Goal: Find specific fact: Find specific fact

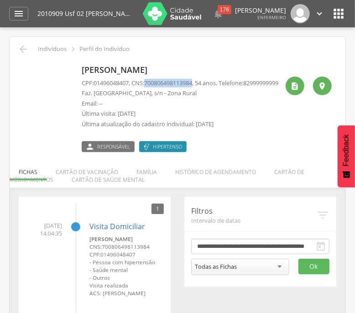
drag, startPoint x: 149, startPoint y: 84, endPoint x: 198, endPoint y: 82, distance: 49.3
click at [198, 82] on p "CPF: 01496048407 , CNS: 700806498113984 , 54 anos, Telefone: 82999999999" at bounding box center [180, 83] width 197 height 9
drag, startPoint x: 148, startPoint y: 83, endPoint x: 198, endPoint y: 81, distance: 49.3
click at [192, 81] on span "700806498113984" at bounding box center [168, 83] width 48 height 8
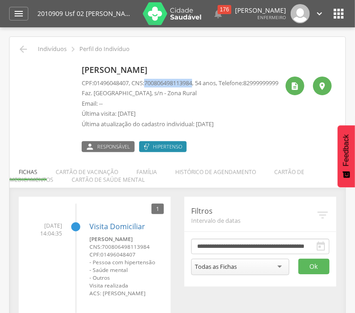
copy span "700806498113984"
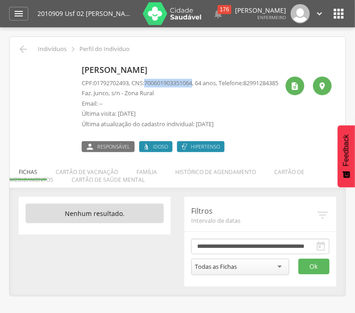
drag, startPoint x: 148, startPoint y: 81, endPoint x: 199, endPoint y: 83, distance: 50.7
click at [199, 83] on p "CPF: 01792702493 , CNS: 700601903351064 , 64 anos, Telefone: 82991284385" at bounding box center [180, 83] width 197 height 9
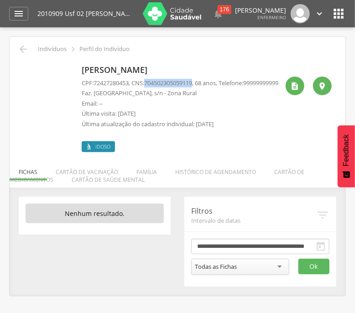
drag, startPoint x: 148, startPoint y: 83, endPoint x: 198, endPoint y: 84, distance: 49.7
click at [192, 84] on span "704502305059119" at bounding box center [168, 83] width 48 height 8
